Goal: Task Accomplishment & Management: Complete application form

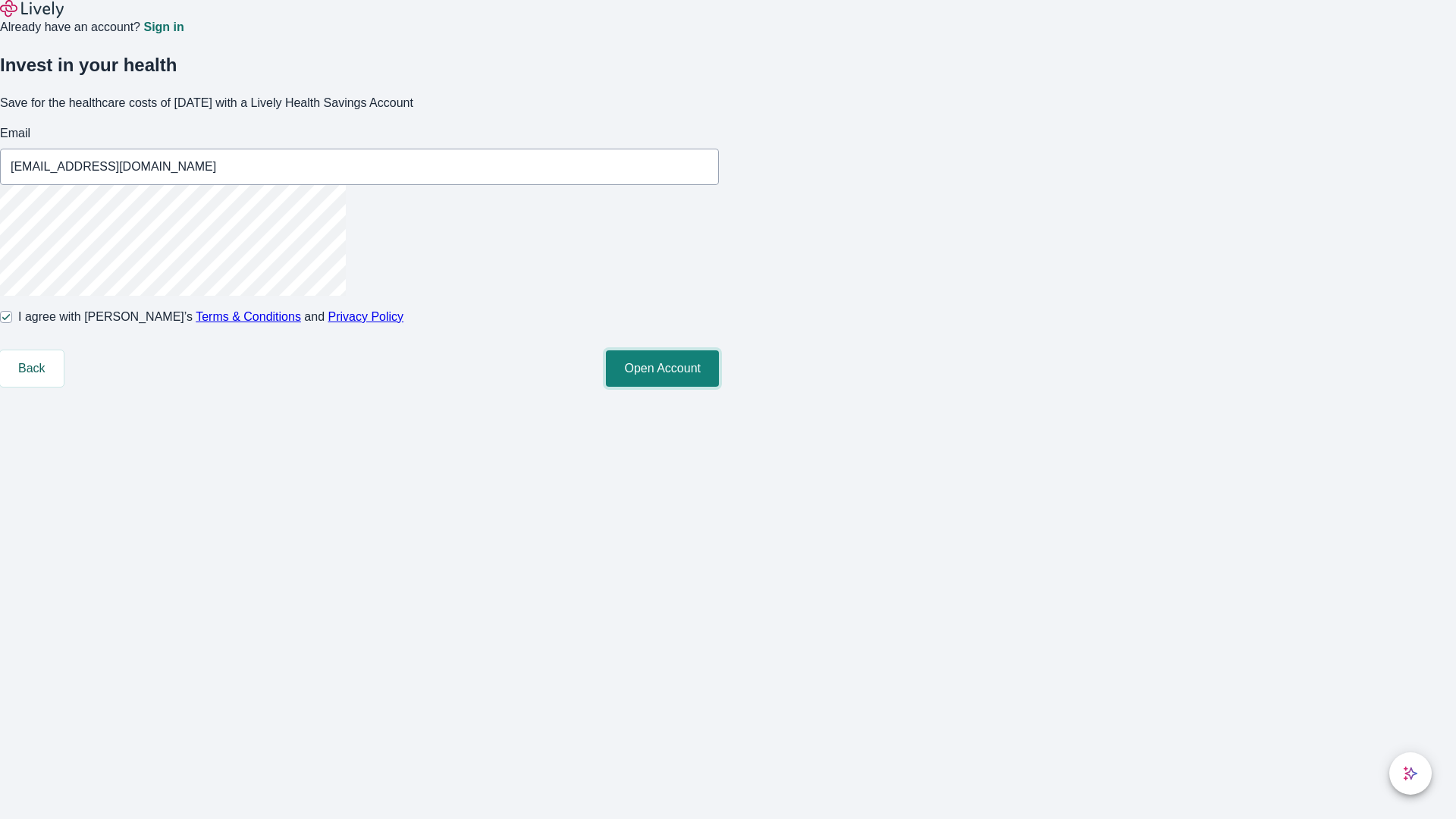
click at [719, 387] on button "Open Account" at bounding box center [663, 368] width 113 height 37
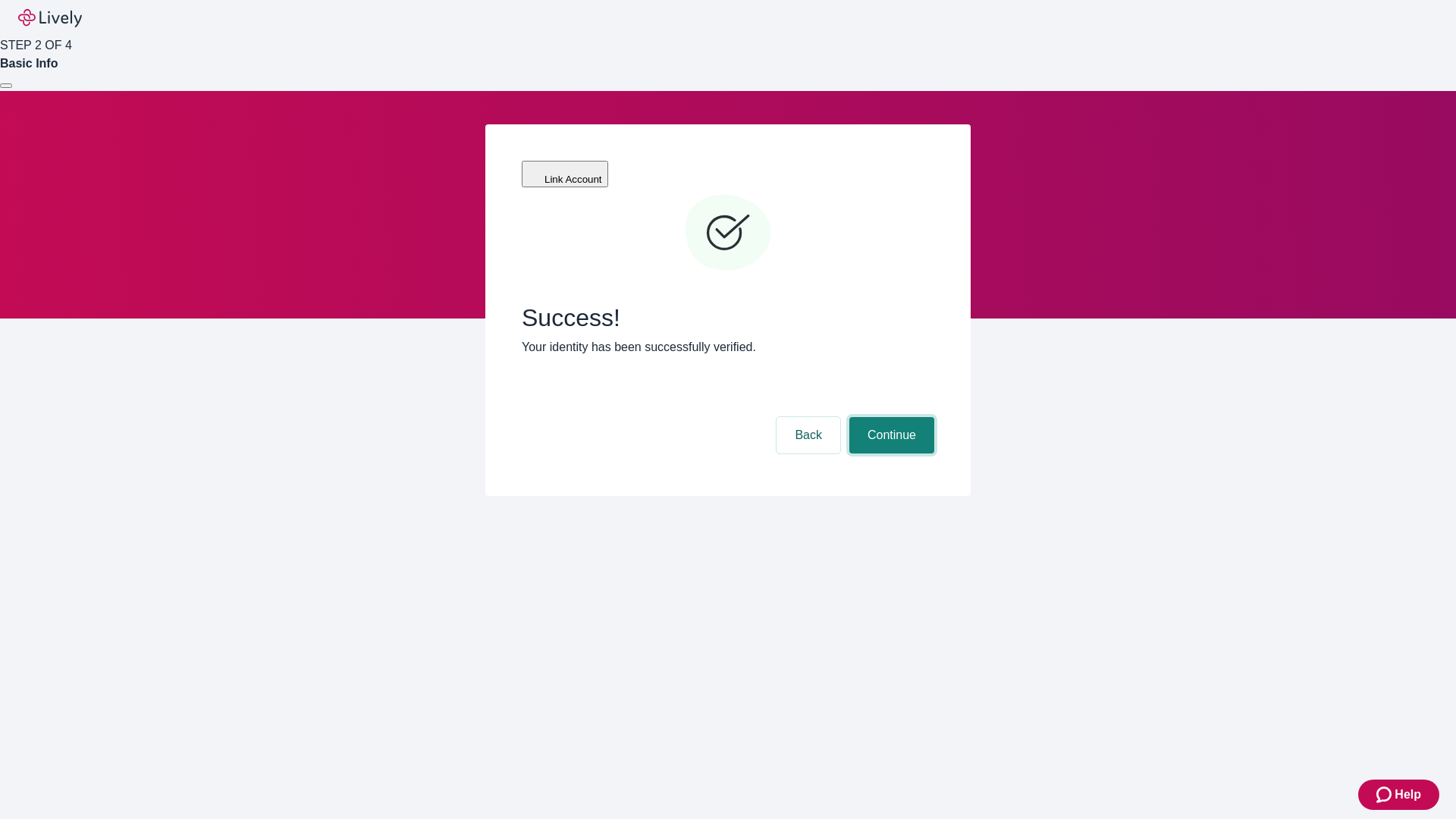
click at [889, 417] on button "Continue" at bounding box center [892, 435] width 85 height 37
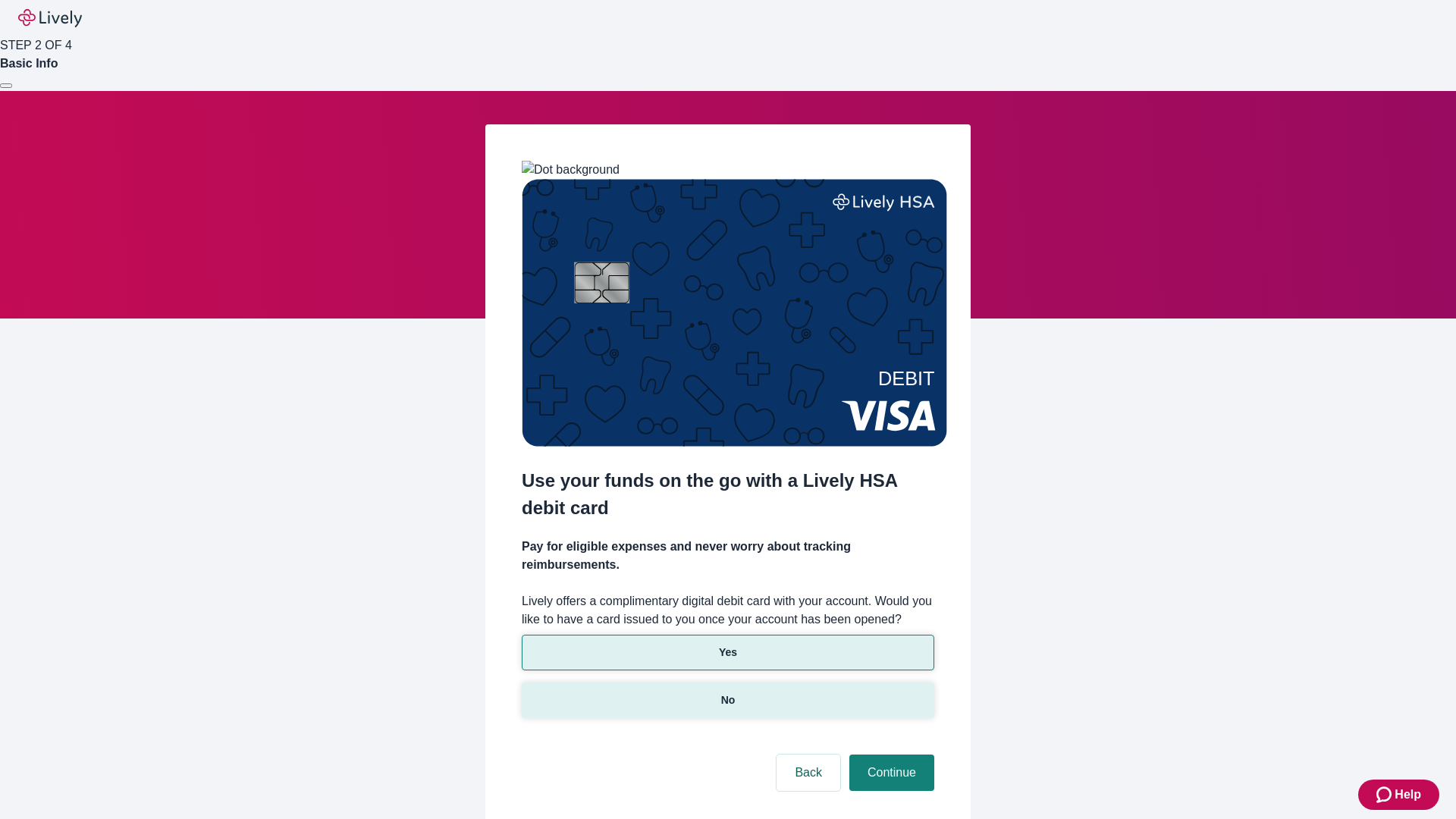
click at [727, 692] on p "No" at bounding box center [728, 700] width 14 height 16
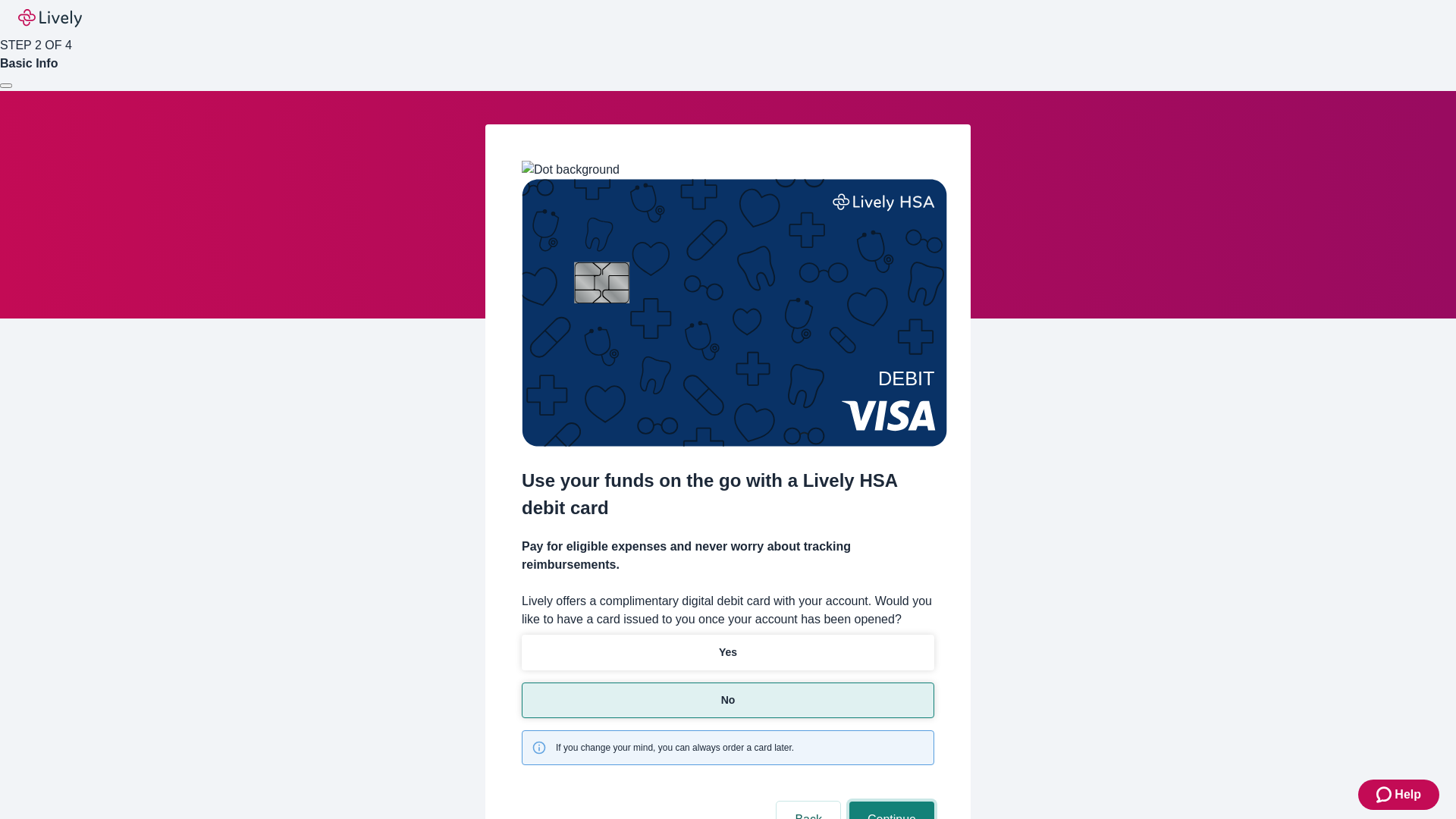
click at [889, 801] on button "Continue" at bounding box center [892, 819] width 85 height 37
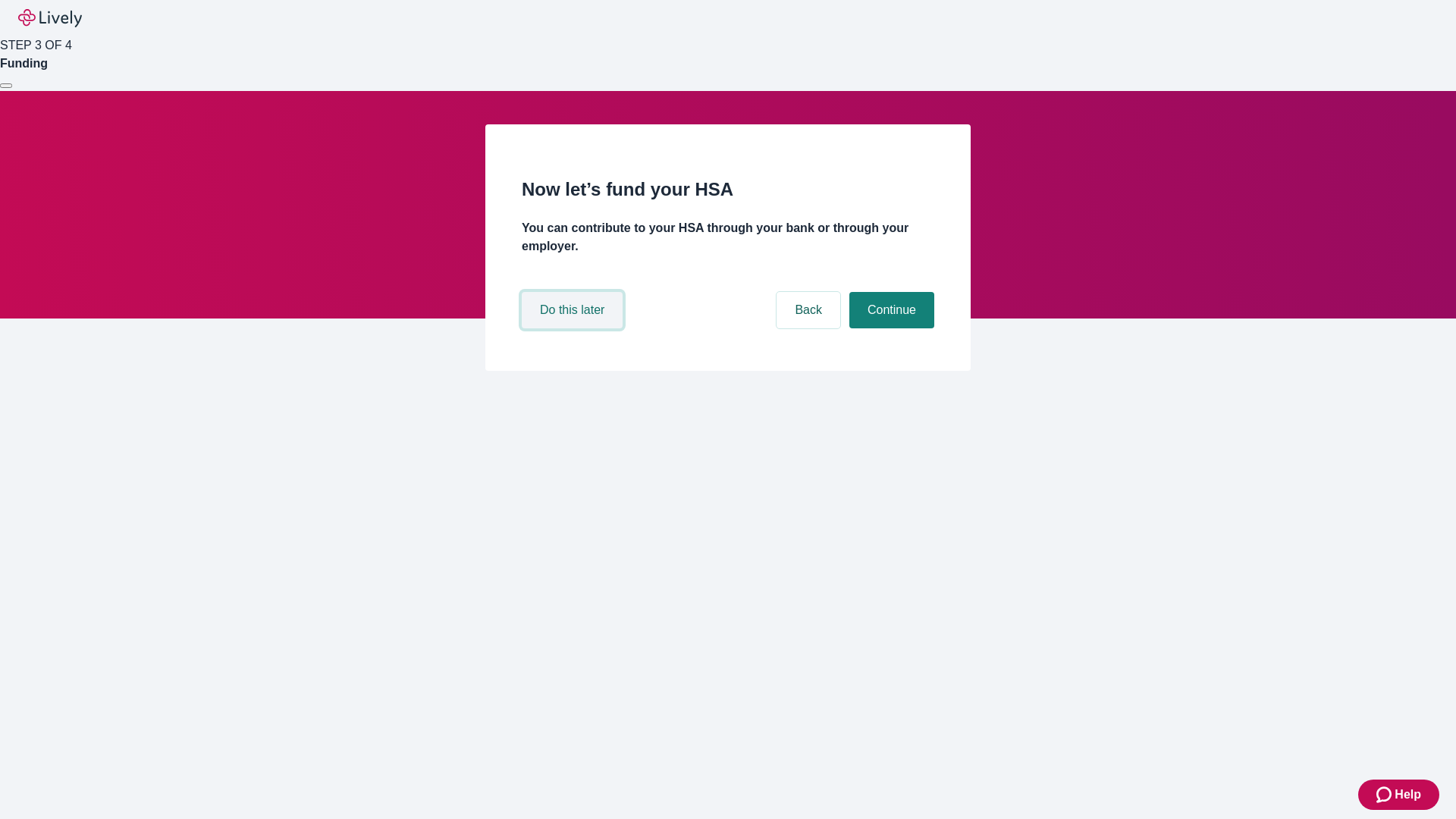
click at [574, 328] on button "Do this later" at bounding box center [572, 310] width 101 height 37
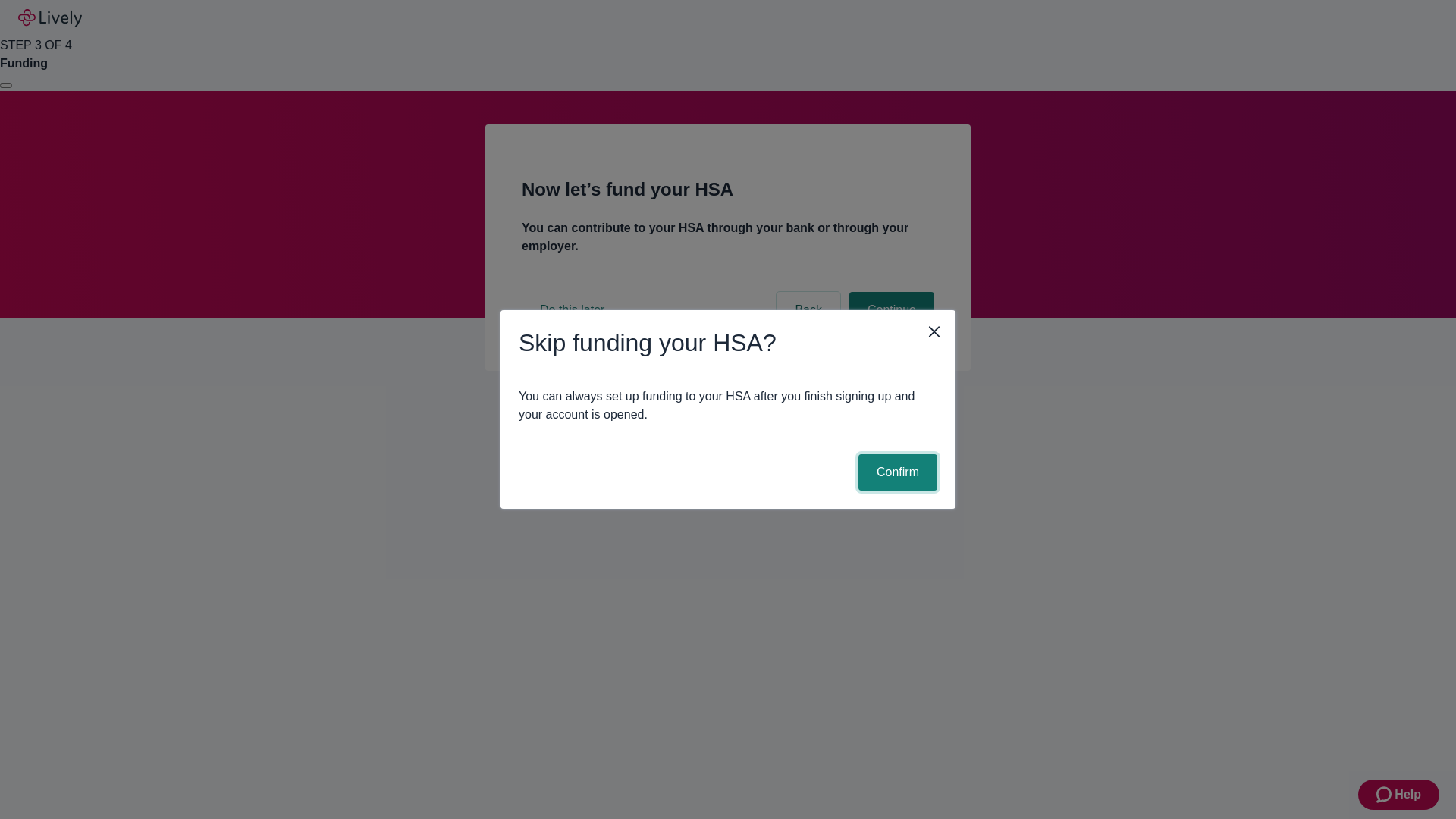
click at [895, 473] on button "Confirm" at bounding box center [898, 472] width 79 height 37
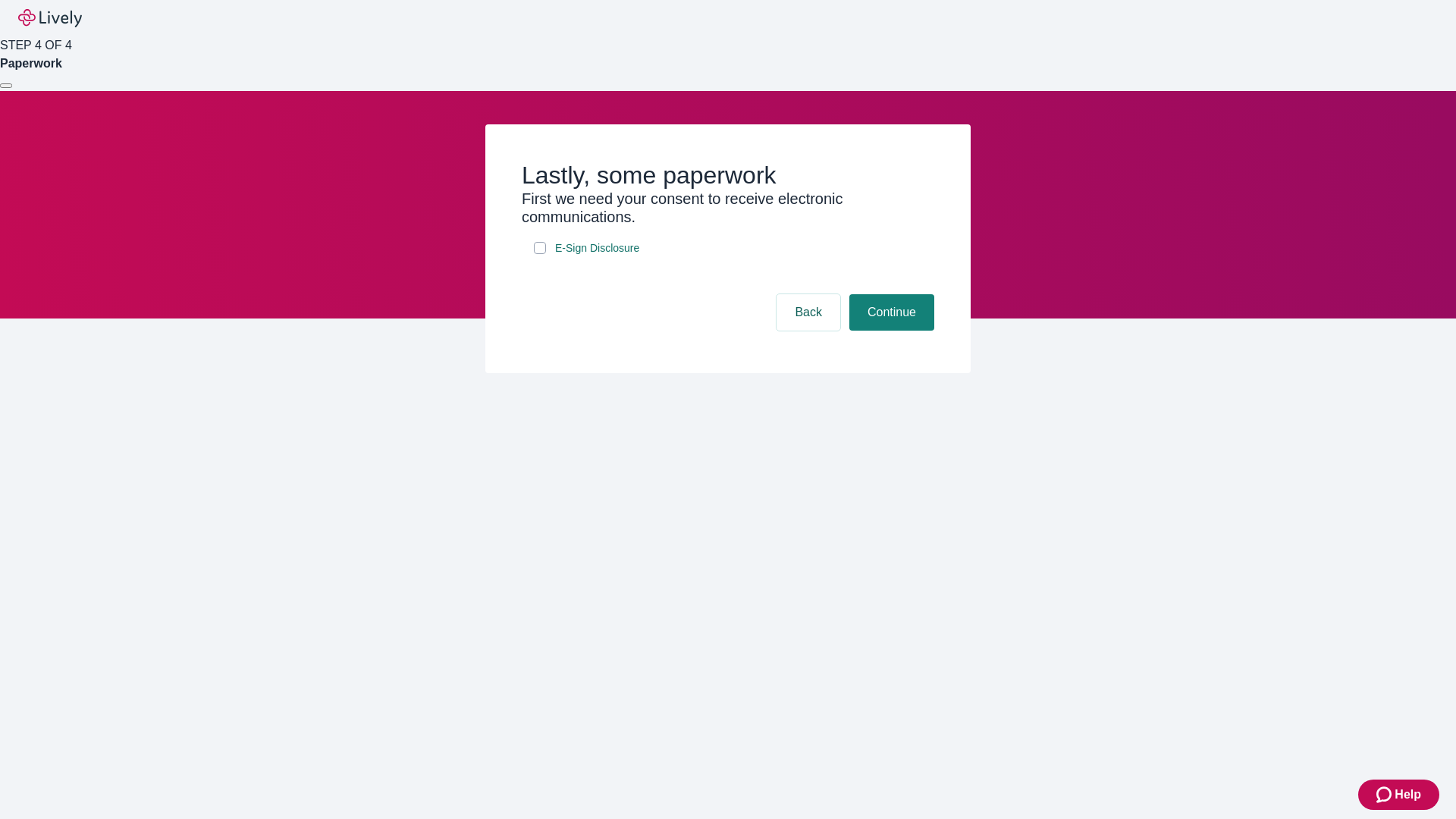
click at [540, 254] on input "E-Sign Disclosure" at bounding box center [540, 248] width 13 height 13
checkbox input "true"
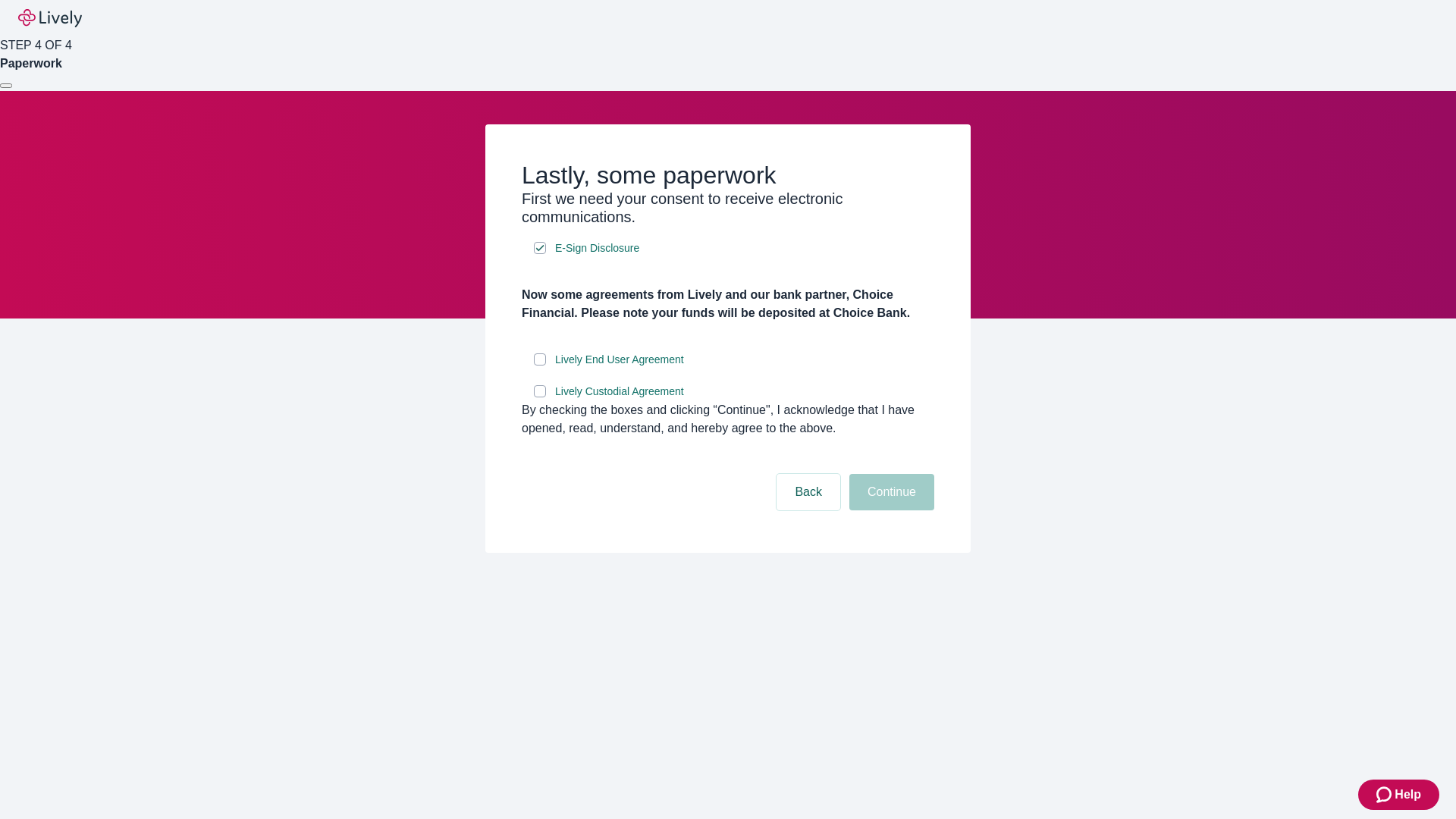
click at [540, 365] on input "Lively End User Agreement" at bounding box center [540, 360] width 13 height 13
checkbox input "true"
click at [540, 397] on input "Lively Custodial Agreement" at bounding box center [540, 391] width 13 height 13
checkbox input "true"
click at [889, 510] on button "Continue" at bounding box center [892, 491] width 85 height 37
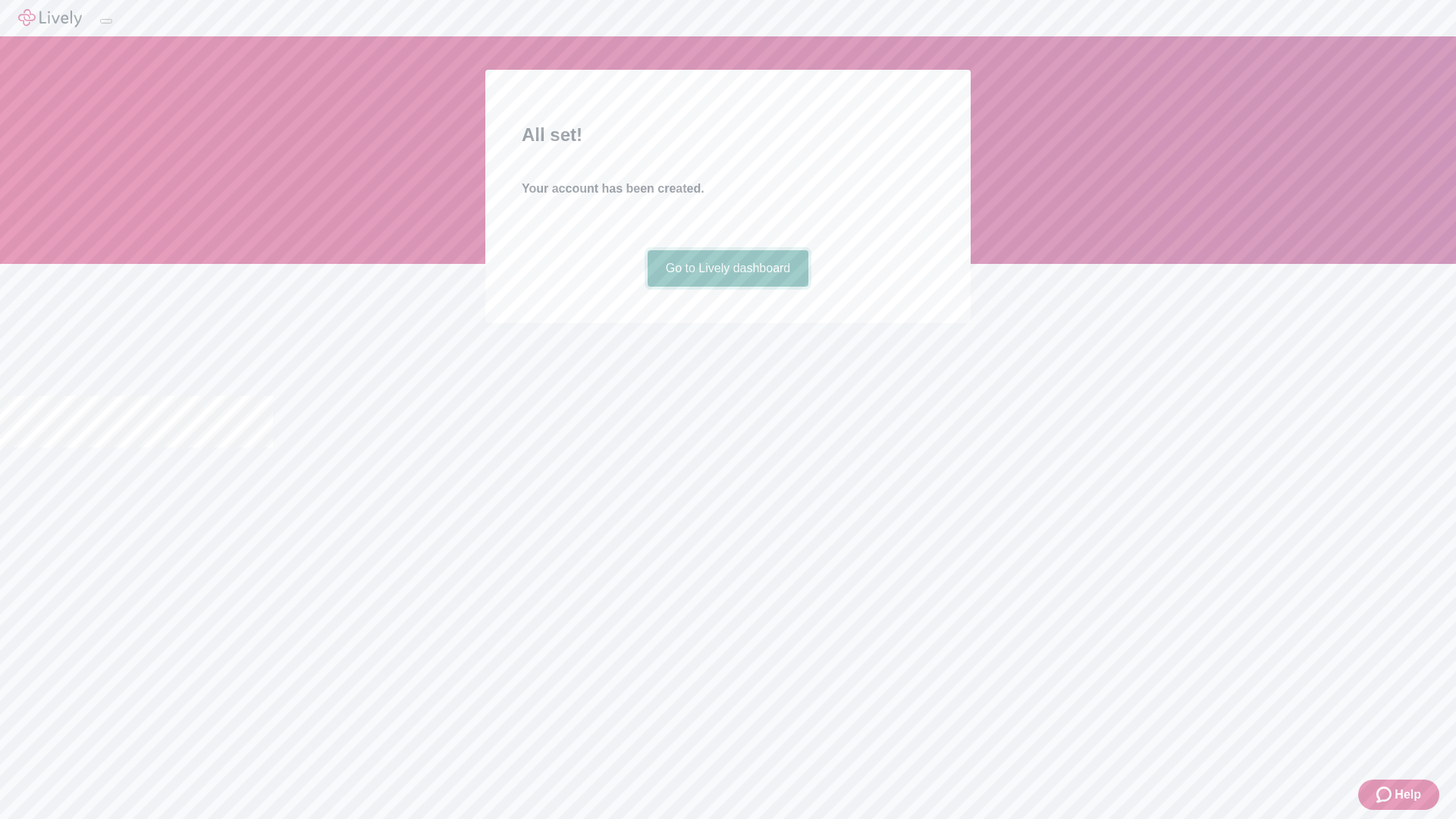
click at [727, 286] on link "Go to Lively dashboard" at bounding box center [728, 268] width 161 height 37
